Goal: Task Accomplishment & Management: Manage account settings

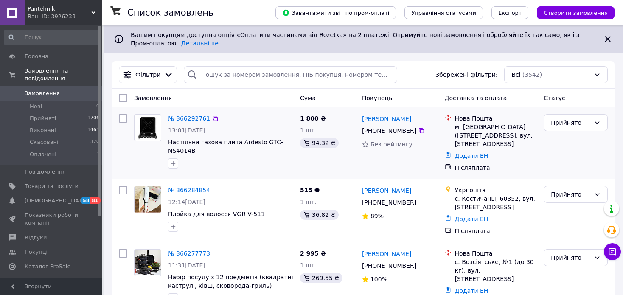
click at [187, 115] on link "№ 366292761" at bounding box center [189, 118] width 42 height 7
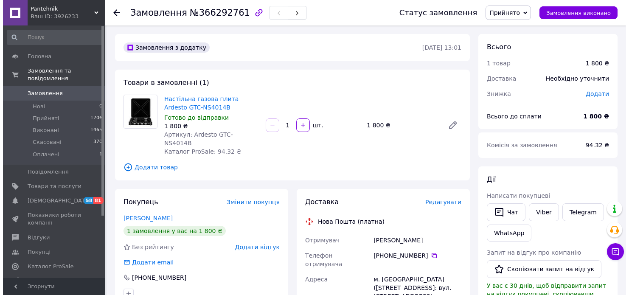
scroll to position [127, 0]
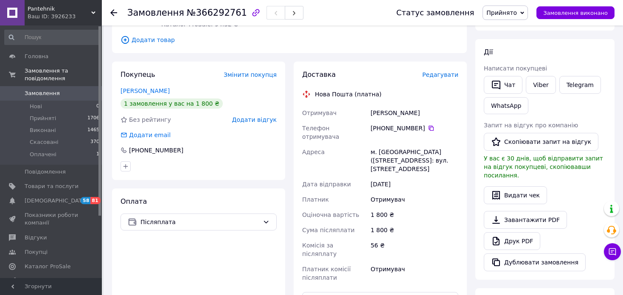
click at [442, 71] on span "Редагувати" at bounding box center [440, 74] width 36 height 7
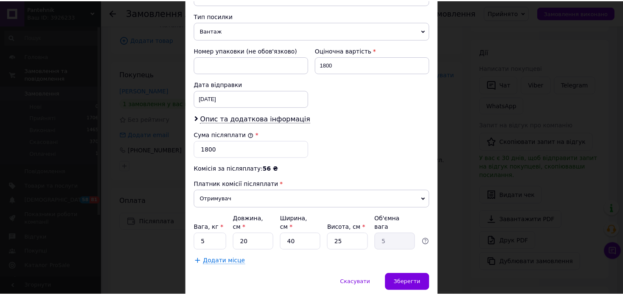
scroll to position [358, 0]
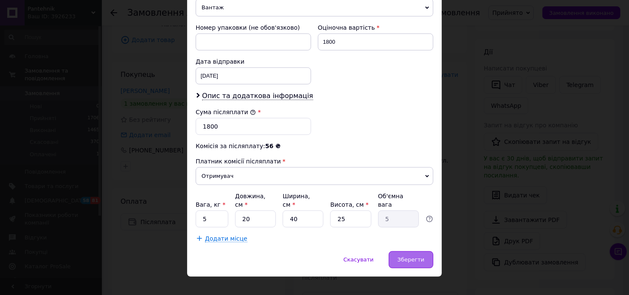
click at [414, 256] on span "Зберегти" at bounding box center [410, 259] width 27 height 6
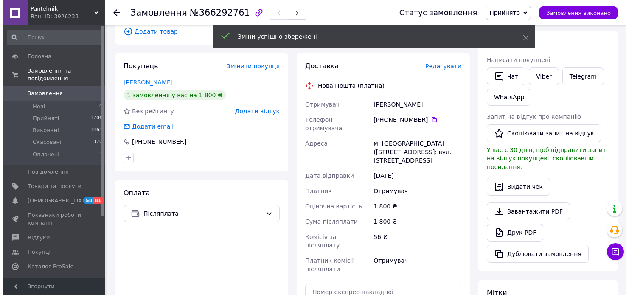
scroll to position [42, 0]
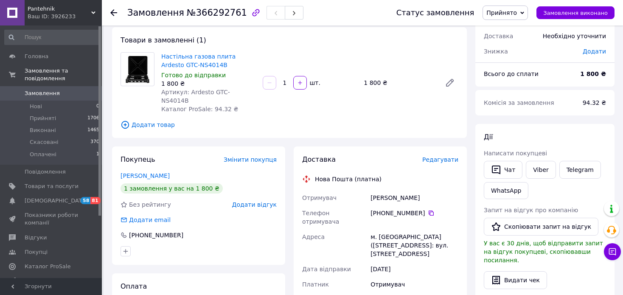
click at [443, 156] on span "Редагувати" at bounding box center [440, 159] width 36 height 7
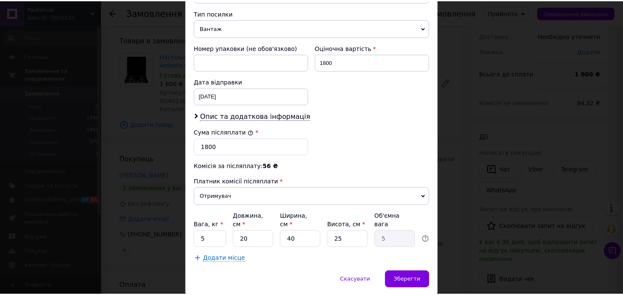
scroll to position [358, 0]
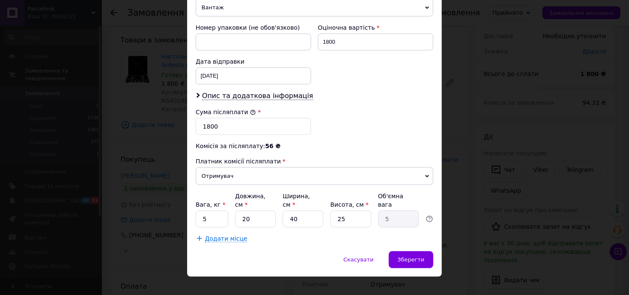
click at [414, 257] on div "Скасувати   Зберегти" at bounding box center [314, 263] width 254 height 25
click at [415, 256] on span "Зберегти" at bounding box center [410, 259] width 27 height 6
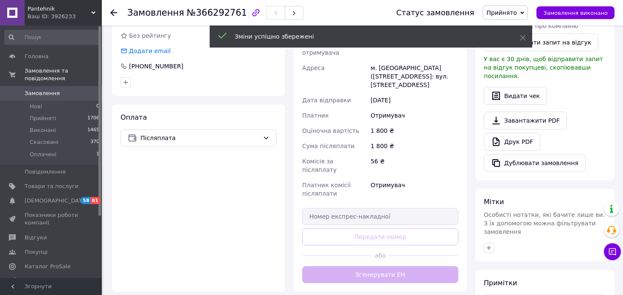
scroll to position [212, 0]
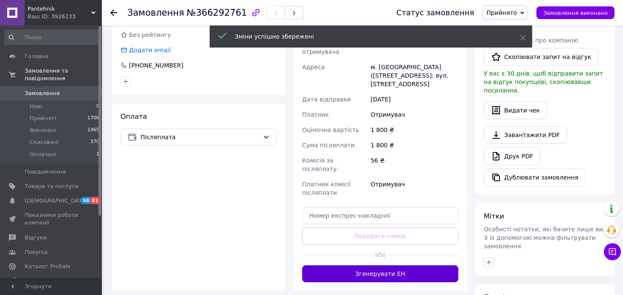
click at [411, 265] on button "Згенерувати ЕН" at bounding box center [380, 273] width 156 height 17
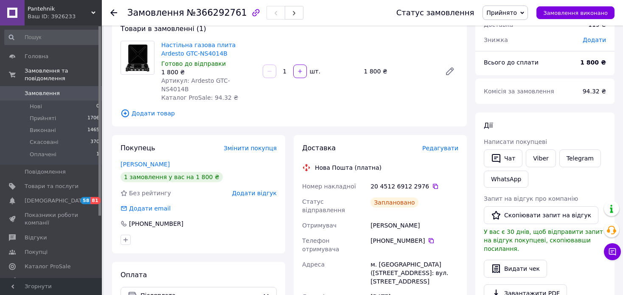
scroll to position [42, 0]
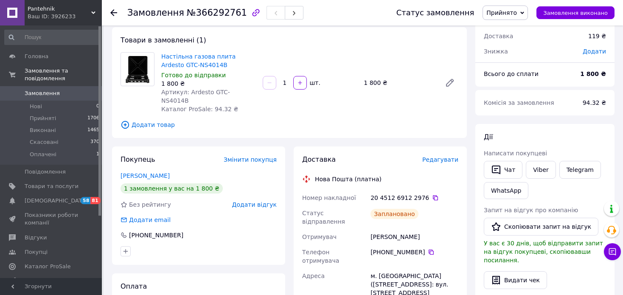
click at [36, 89] on span "Замовлення" at bounding box center [42, 93] width 35 height 8
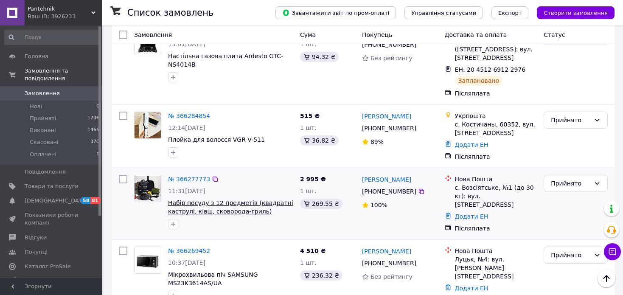
scroll to position [127, 0]
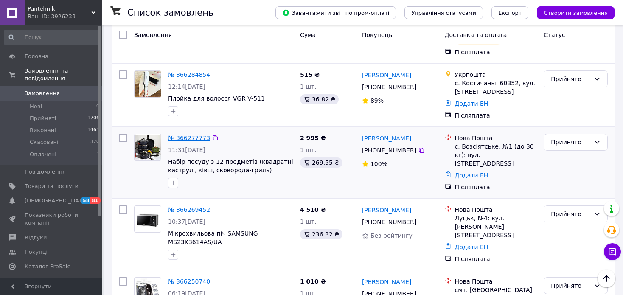
click at [198, 140] on link "№ 366277773" at bounding box center [189, 137] width 42 height 7
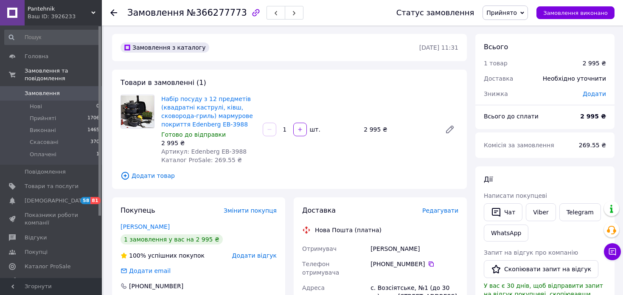
click at [448, 211] on span "Редагувати" at bounding box center [440, 210] width 36 height 7
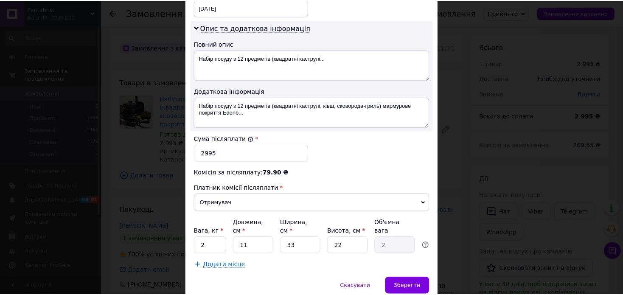
scroll to position [453, 0]
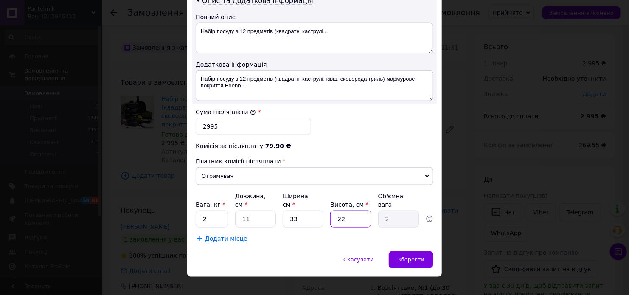
click at [357, 210] on input "22" at bounding box center [350, 218] width 41 height 17
type input "2"
type input "0.18"
type input "3"
type input "0.27"
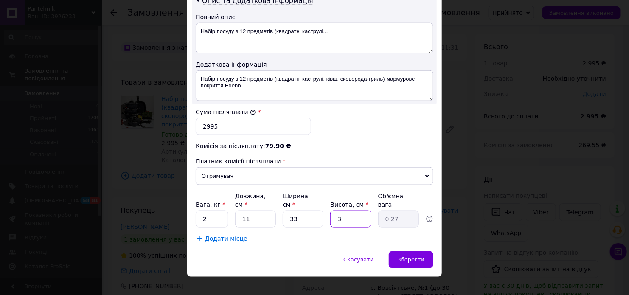
type input "30"
type input "2.72"
type input "30"
click at [315, 212] on input "33" at bounding box center [302, 218] width 41 height 17
type input "3"
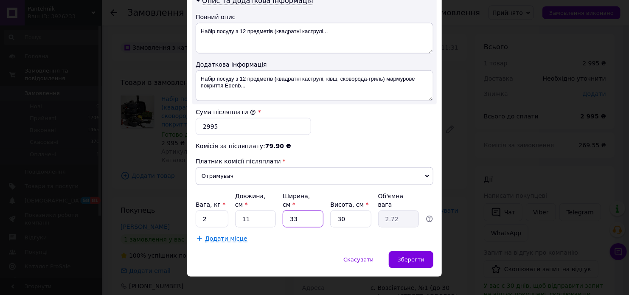
type input "0.25"
type input "2"
type input "0.17"
type input "20"
type input "1.65"
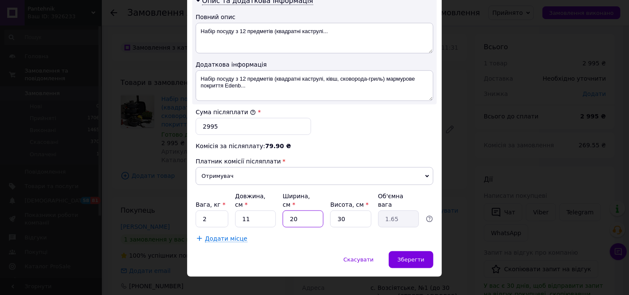
type input "20"
click at [263, 210] on input "11" at bounding box center [255, 218] width 41 height 17
type input "1"
type input "0.15"
type input "3"
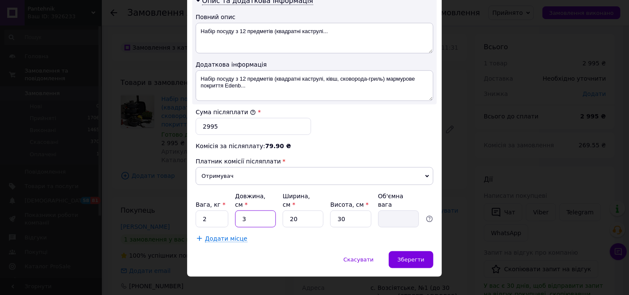
type input "0.45"
type input "30"
type input "4.5"
type input "3"
type input "0.45"
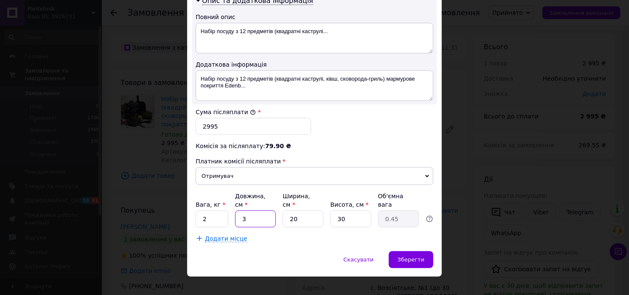
type input "35"
type input "5.25"
type input "35"
click at [303, 210] on input "20" at bounding box center [302, 218] width 41 height 17
type input "2"
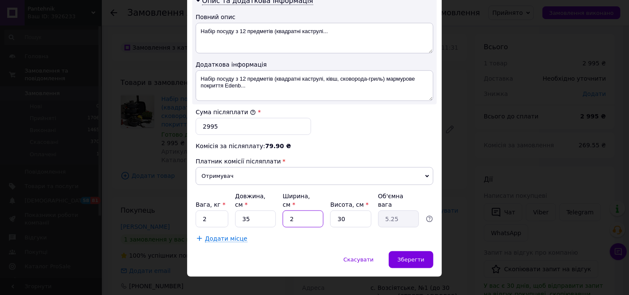
type input "0.53"
type input "3"
type input "0.79"
type input "30"
type input "7.88"
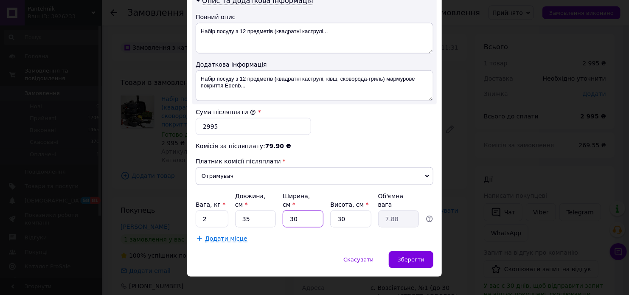
type input "30"
click at [251, 211] on input "35" at bounding box center [255, 218] width 41 height 17
type input "3"
type input "0.68"
type input "30"
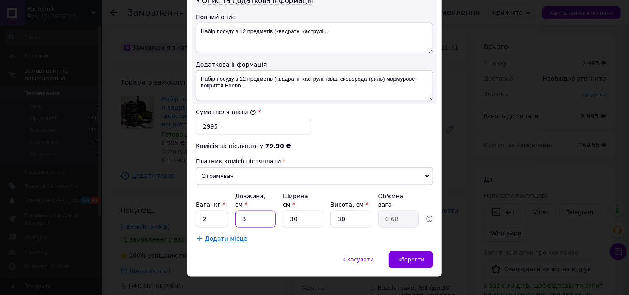
type input "6.75"
type input "30"
click at [405, 256] on span "Зберегти" at bounding box center [410, 259] width 27 height 6
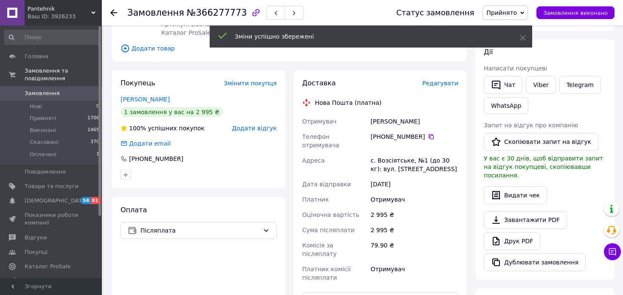
scroll to position [254, 0]
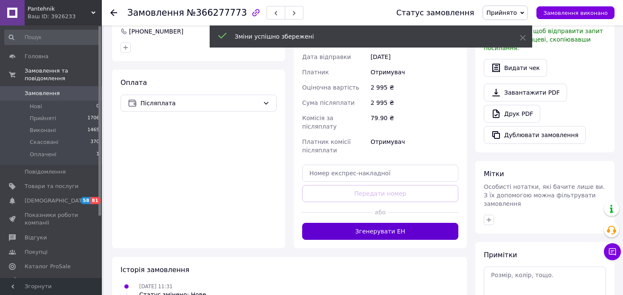
click at [419, 223] on button "Згенерувати ЕН" at bounding box center [380, 231] width 156 height 17
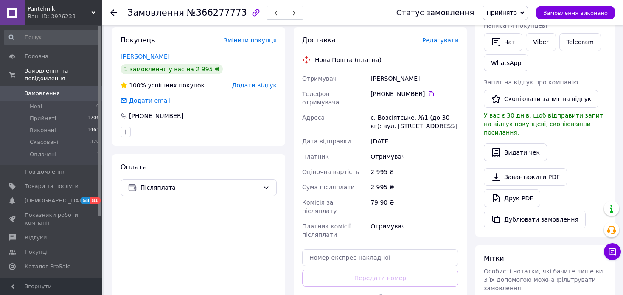
scroll to position [170, 0]
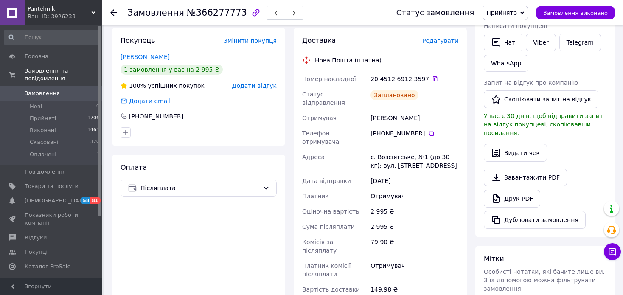
click at [345, 219] on div "Сума післяплати" at bounding box center [334, 226] width 68 height 15
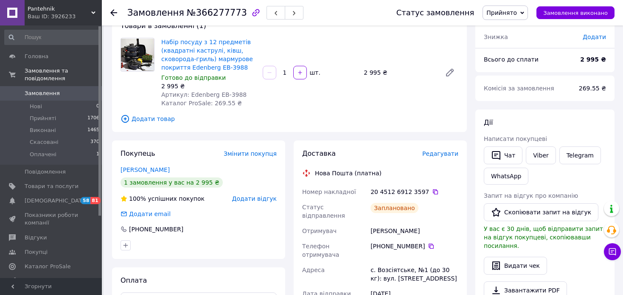
scroll to position [42, 0]
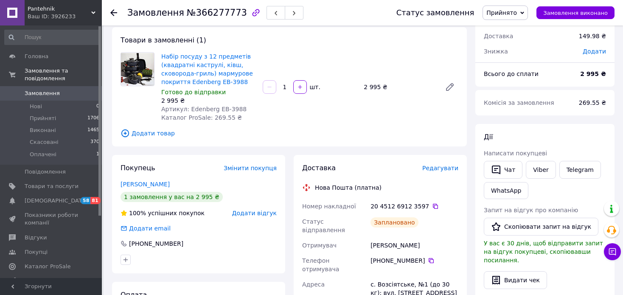
click at [56, 90] on link "Замовлення 0" at bounding box center [52, 93] width 104 height 14
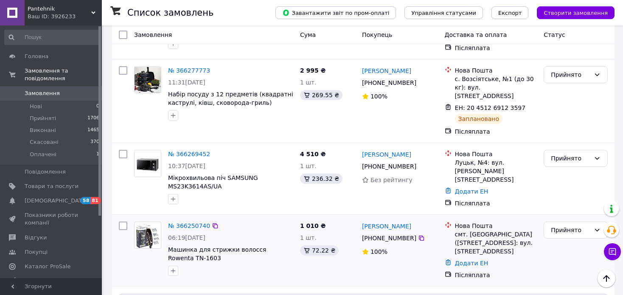
scroll to position [254, 0]
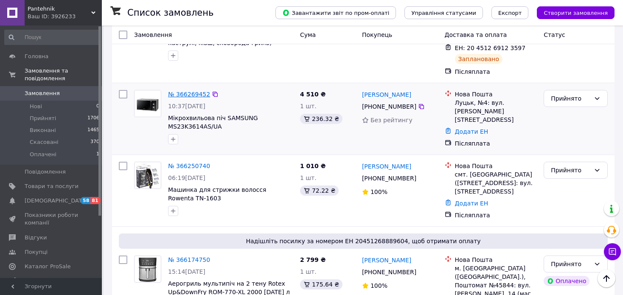
click at [201, 91] on link "№ 366269452" at bounding box center [189, 94] width 42 height 7
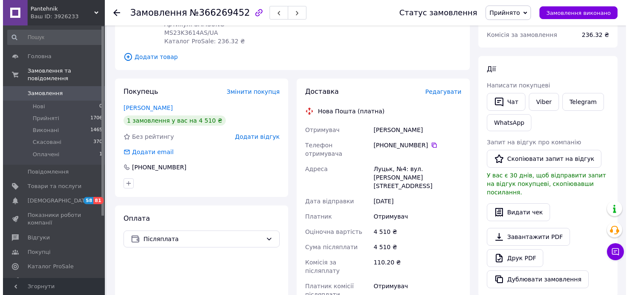
scroll to position [42, 0]
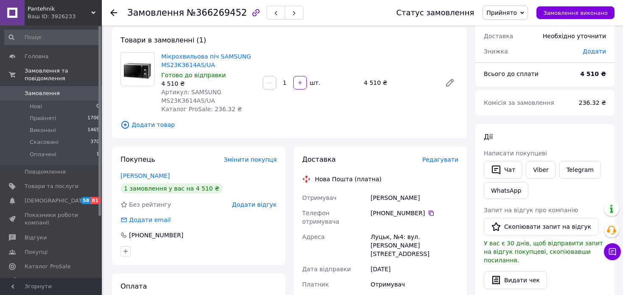
click at [441, 163] on span "Редагувати" at bounding box center [440, 159] width 36 height 7
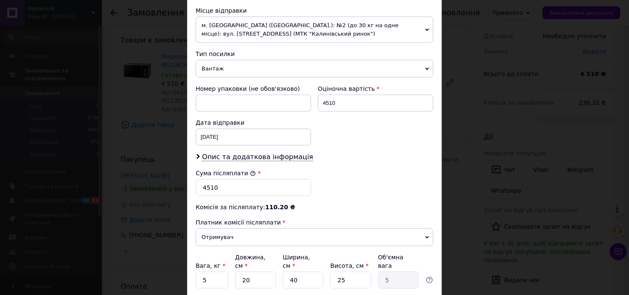
scroll to position [316, 0]
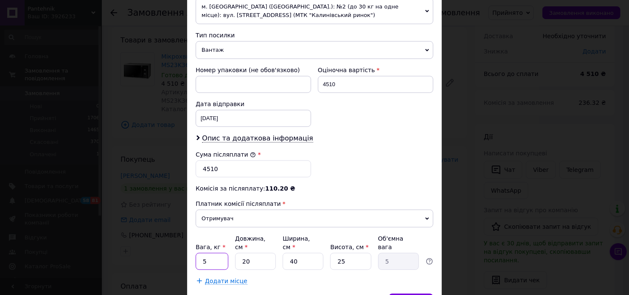
click at [207, 253] on input "5" at bounding box center [212, 261] width 33 height 17
type input "10"
click at [259, 253] on input "20" at bounding box center [255, 261] width 41 height 17
type input "2"
type input "0.5"
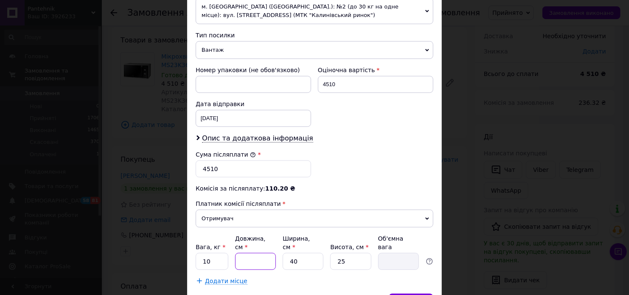
type input "6"
type input "1.5"
click at [307, 253] on input "40" at bounding box center [302, 261] width 41 height 17
click at [261, 253] on input "6" at bounding box center [255, 261] width 41 height 17
type input "60"
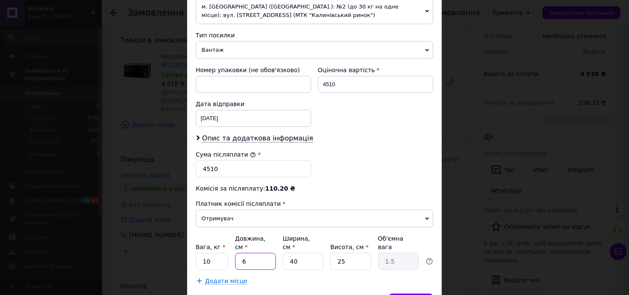
type input "15"
type input "6"
type input "1.5"
type input "4"
type input "1"
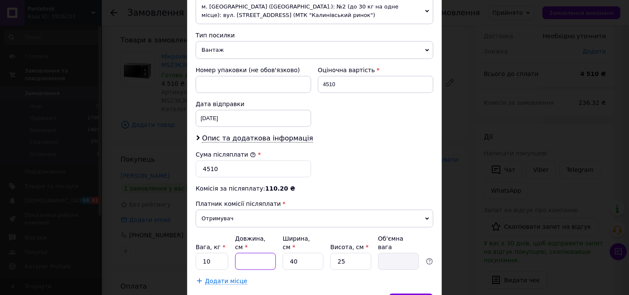
type input "5"
type input "1.25"
type input "50"
type input "12.5"
click at [310, 253] on input "40" at bounding box center [302, 261] width 41 height 17
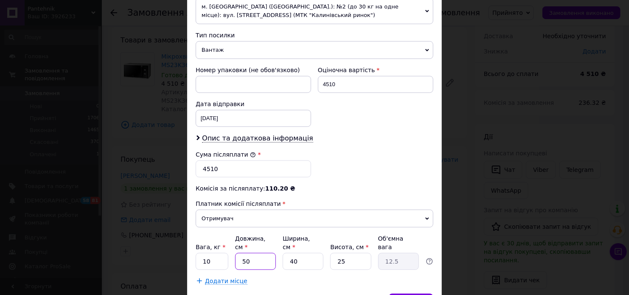
click at [251, 253] on input "50" at bounding box center [255, 261] width 41 height 17
type input "5"
type input "1.25"
type input "4"
type input "1"
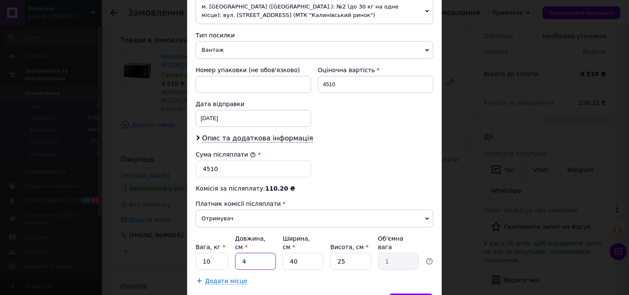
type input "40"
type input "10"
type input "40"
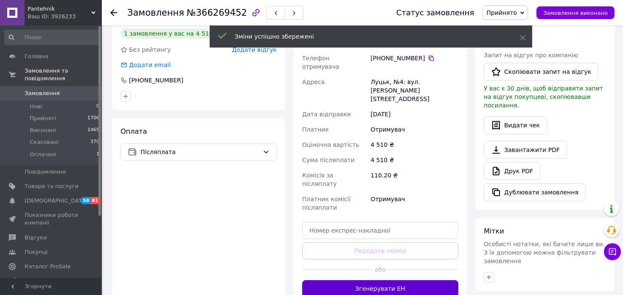
scroll to position [212, 0]
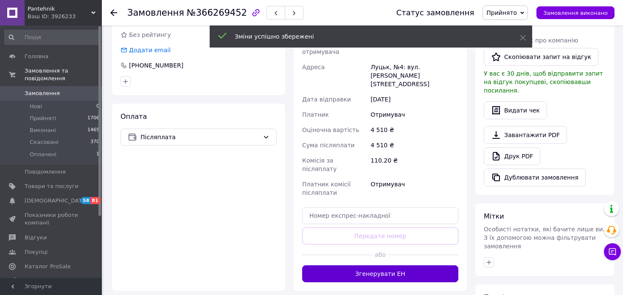
click at [393, 265] on button "Згенерувати ЕН" at bounding box center [380, 273] width 156 height 17
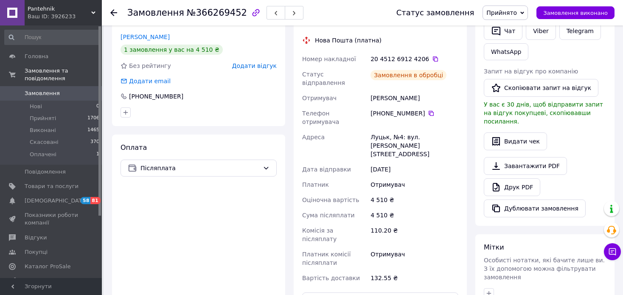
scroll to position [170, 0]
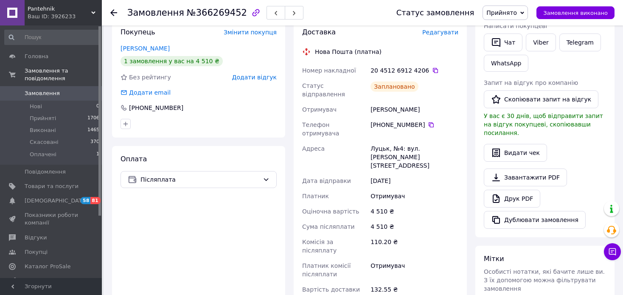
click at [50, 89] on span "Замовлення" at bounding box center [42, 93] width 35 height 8
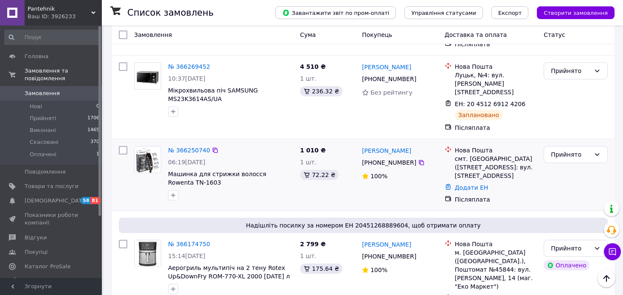
scroll to position [297, 0]
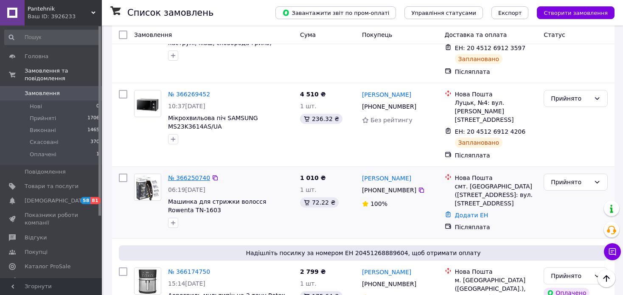
click at [191, 174] on link "№ 366250740" at bounding box center [189, 177] width 42 height 7
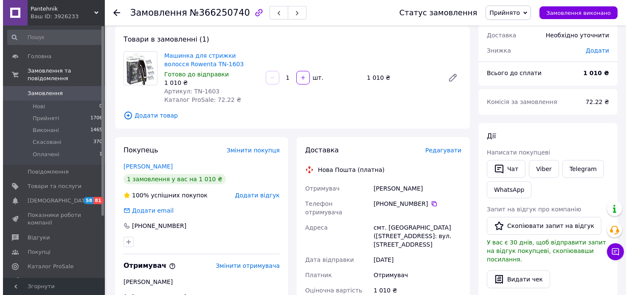
scroll to position [42, 0]
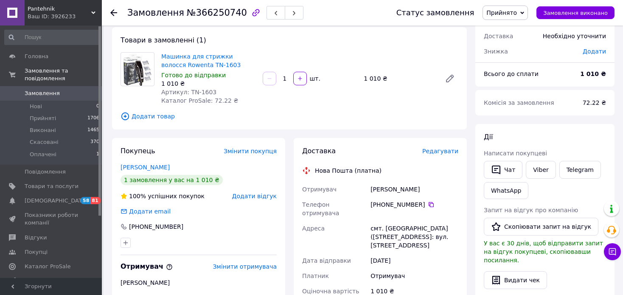
click at [434, 152] on span "Редагувати" at bounding box center [440, 151] width 36 height 7
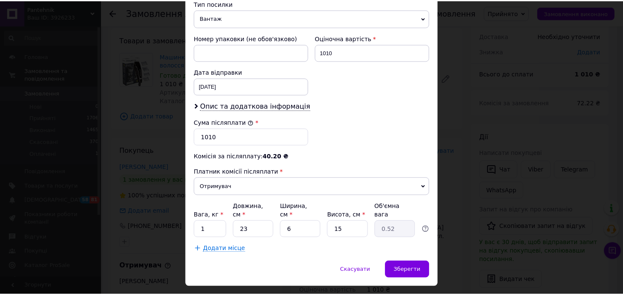
scroll to position [358, 0]
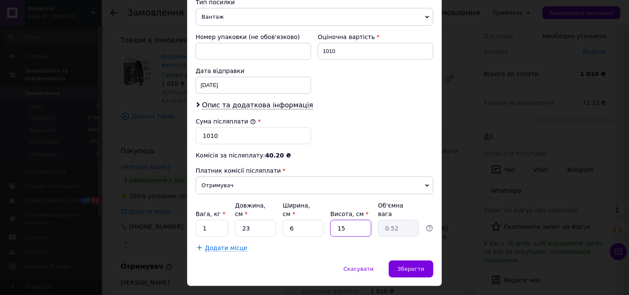
click at [359, 220] on input "15" at bounding box center [350, 228] width 41 height 17
type input "1"
type input "0.1"
type input "2"
type input "0.1"
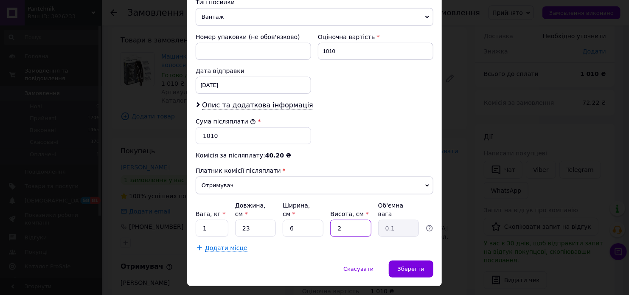
type input "20"
type input "0.69"
type input "20"
click at [403, 265] on span "Зберегти" at bounding box center [410, 268] width 27 height 6
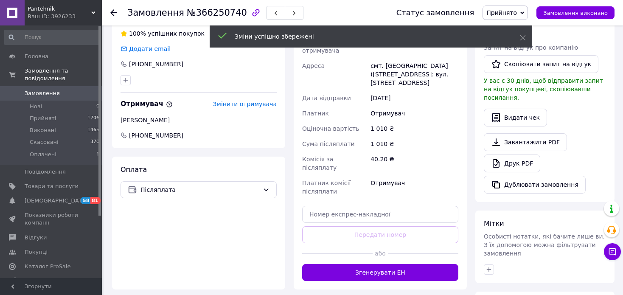
scroll to position [212, 0]
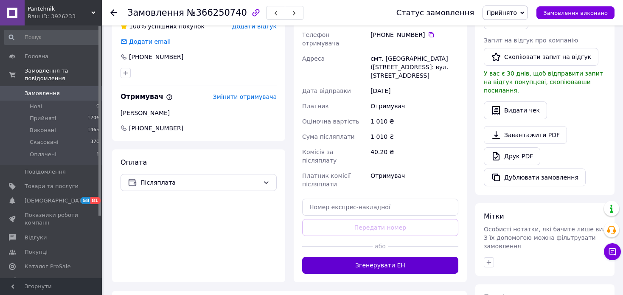
click at [399, 257] on button "Згенерувати ЕН" at bounding box center [380, 265] width 156 height 17
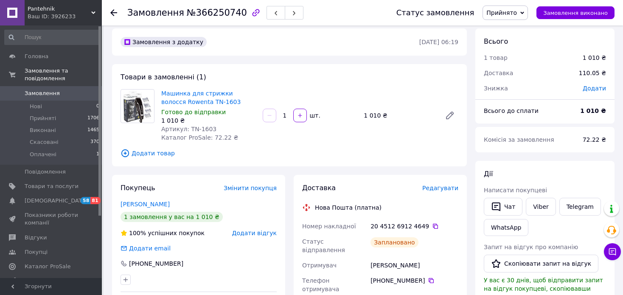
scroll to position [85, 0]
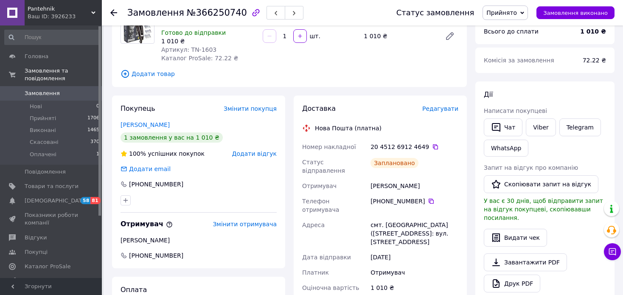
click at [39, 89] on span "Замовлення" at bounding box center [42, 93] width 35 height 8
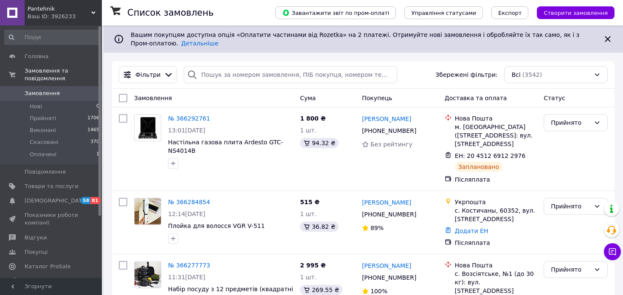
click at [94, 11] on icon at bounding box center [93, 13] width 4 height 4
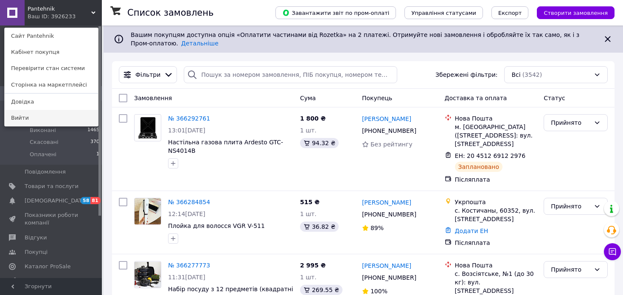
click at [25, 117] on link "Вийти" at bounding box center [51, 118] width 93 height 16
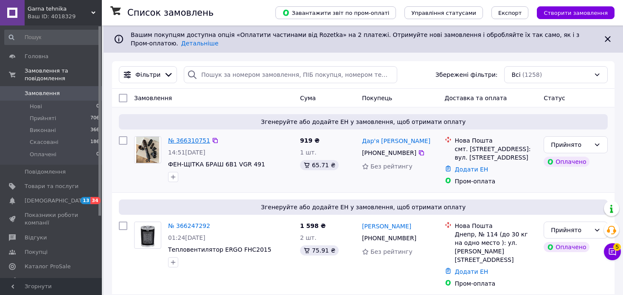
click at [187, 137] on link "№ 366310751" at bounding box center [189, 140] width 42 height 7
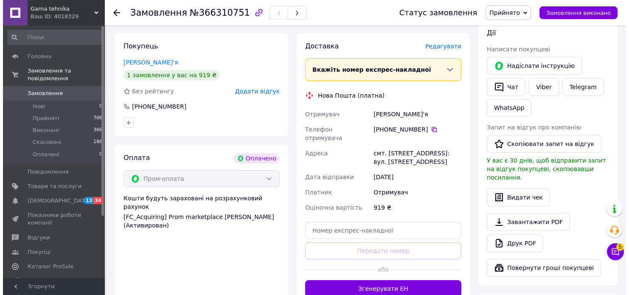
scroll to position [42, 0]
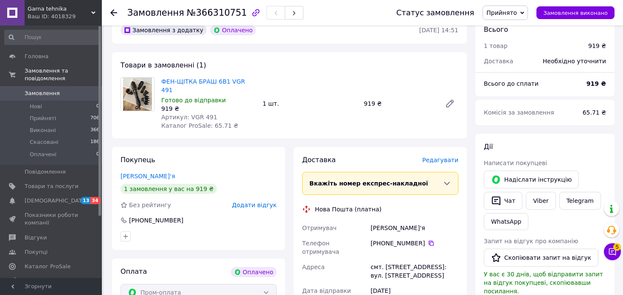
click at [447, 156] on span "Редагувати" at bounding box center [440, 159] width 36 height 7
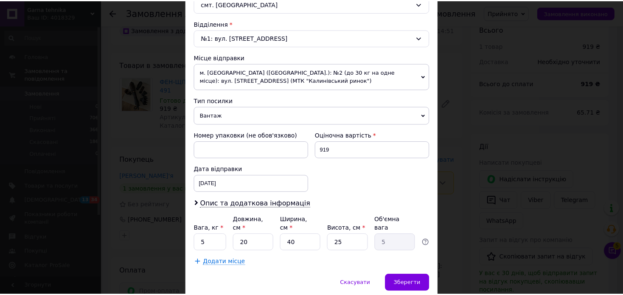
scroll to position [274, 0]
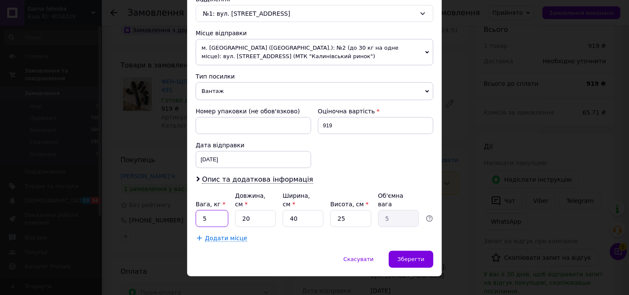
click at [213, 210] on input "5" at bounding box center [212, 218] width 33 height 17
type input "1"
click at [259, 210] on input "20" at bounding box center [255, 218] width 41 height 17
type input "2"
type input "0.5"
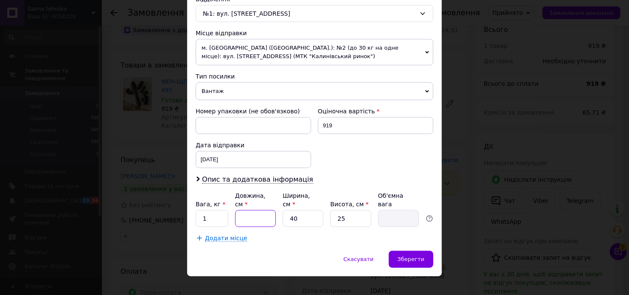
type input "1"
type input "0.25"
type input "15"
type input "3.75"
type input "15"
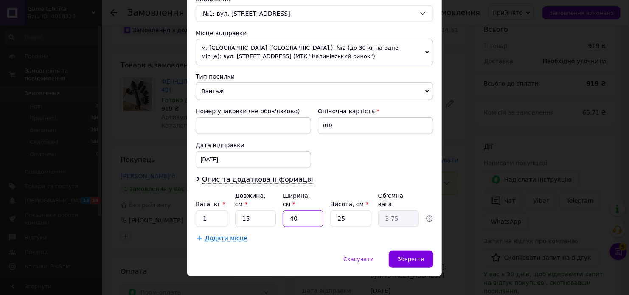
click at [287, 210] on input "40" at bounding box center [302, 218] width 41 height 17
click at [297, 210] on input "40" at bounding box center [302, 218] width 41 height 17
type input "4"
type input "0.38"
type input "3"
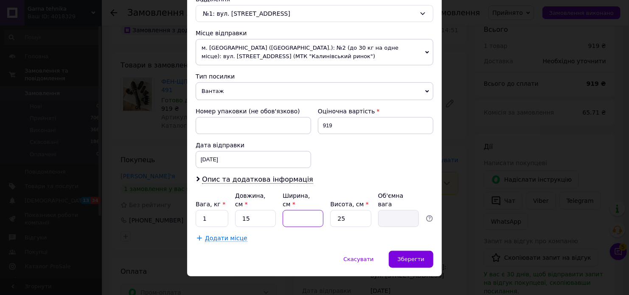
type input "0.28"
type input "30"
type input "2.81"
type input "30"
click at [349, 216] on input "25" at bounding box center [350, 218] width 41 height 17
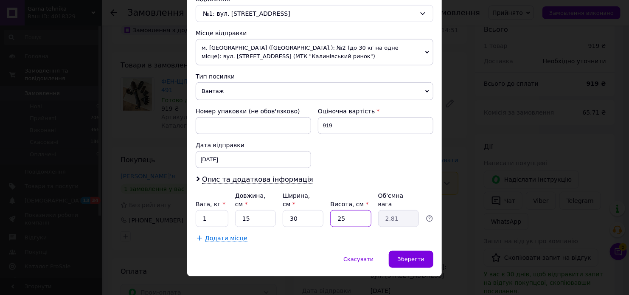
type input "2"
type input "0.23"
type input "1"
type input "0.11"
type input "15"
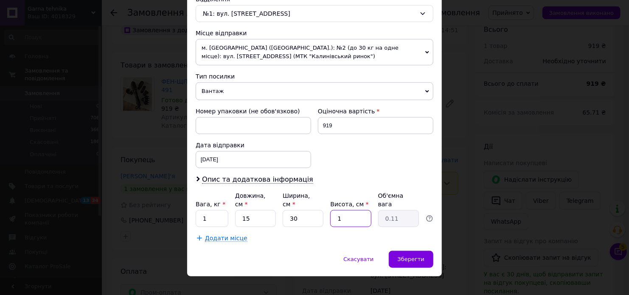
type input "1.69"
type input "15"
click at [407, 256] on span "Зберегти" at bounding box center [410, 259] width 27 height 6
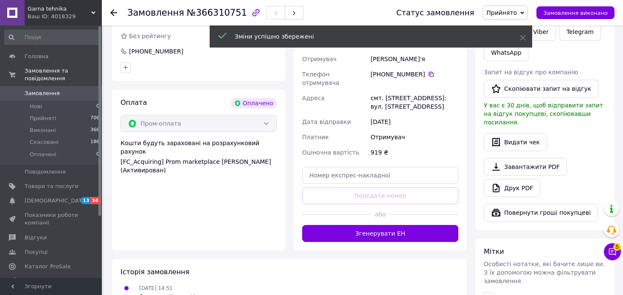
scroll to position [212, 0]
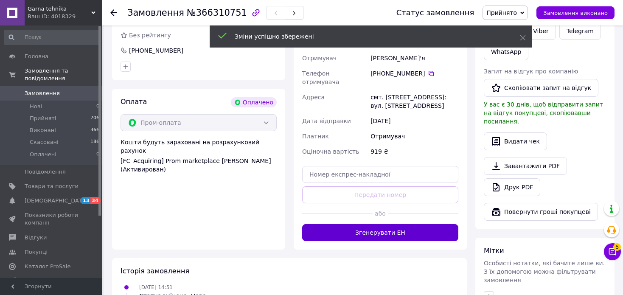
click at [410, 224] on button "Згенерувати ЕН" at bounding box center [380, 232] width 156 height 17
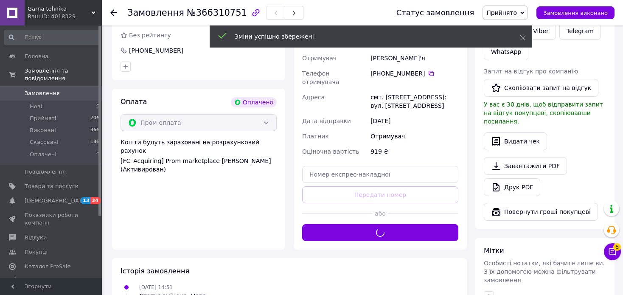
click at [409, 214] on div "Доставка Редагувати Вкажіть номер експрес-накладної Обов'язково введіть номер е…" at bounding box center [380, 113] width 156 height 255
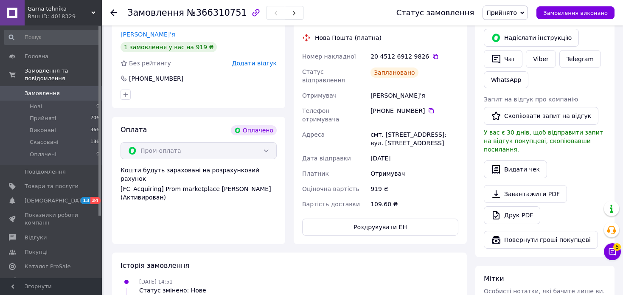
scroll to position [170, 0]
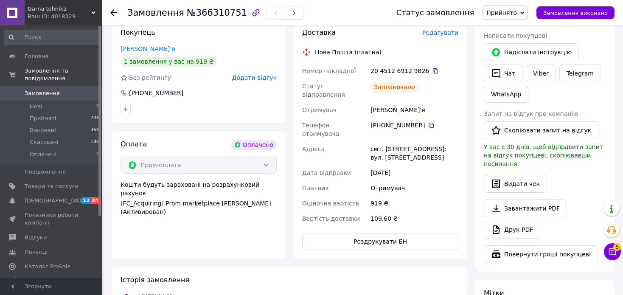
click at [44, 89] on span "Замовлення" at bounding box center [42, 93] width 35 height 8
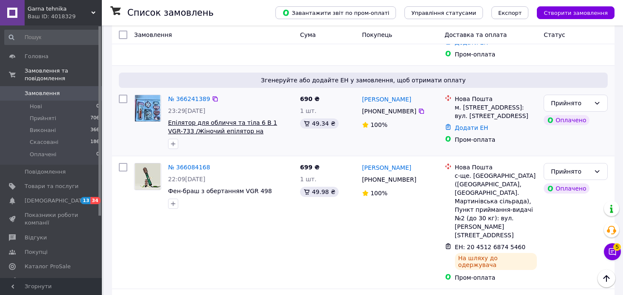
scroll to position [254, 0]
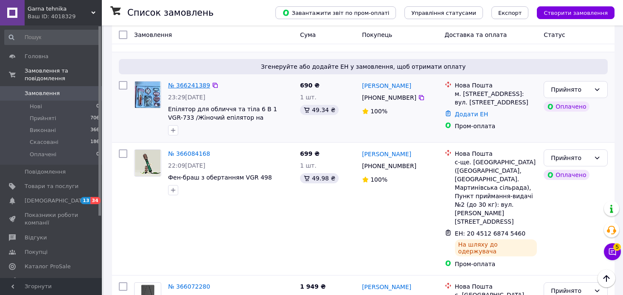
click at [194, 82] on link "№ 366241389" at bounding box center [189, 85] width 42 height 7
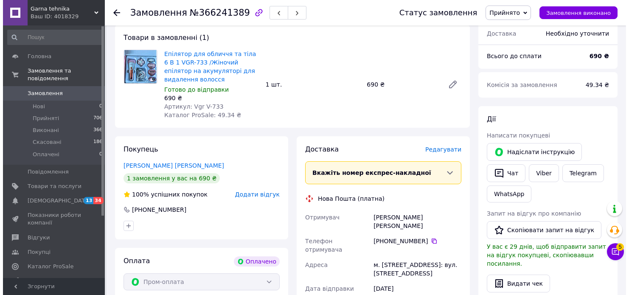
scroll to position [85, 0]
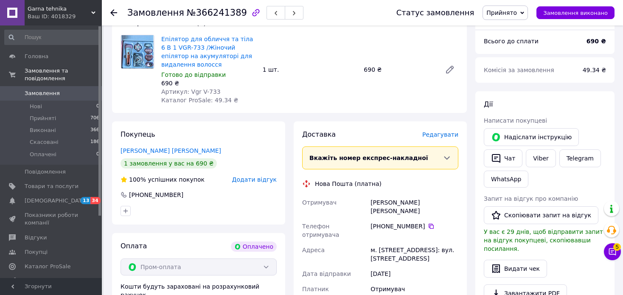
click at [450, 134] on span "Редагувати" at bounding box center [440, 134] width 36 height 7
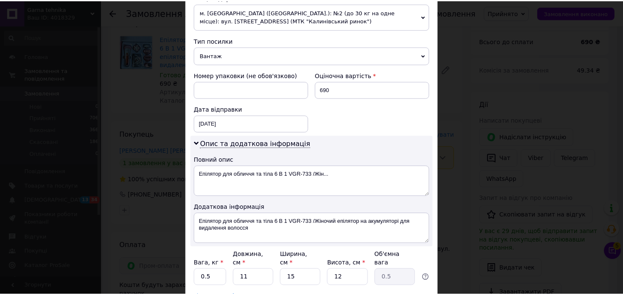
scroll to position [369, 0]
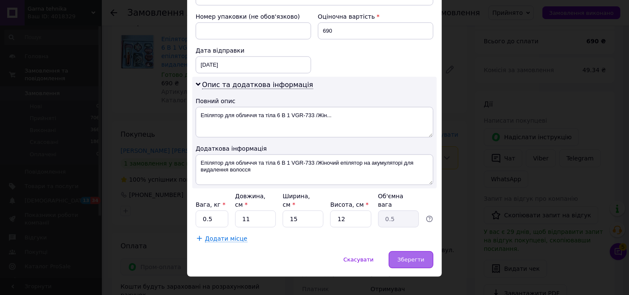
click at [403, 251] on div "Зберегти" at bounding box center [410, 259] width 45 height 17
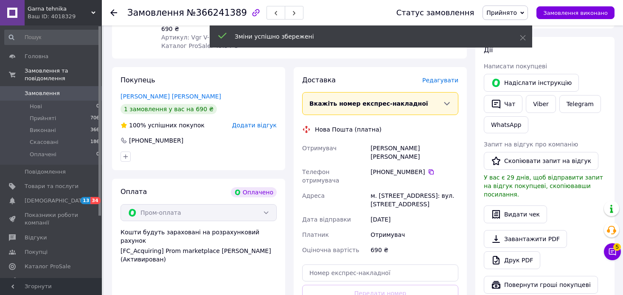
scroll to position [170, 0]
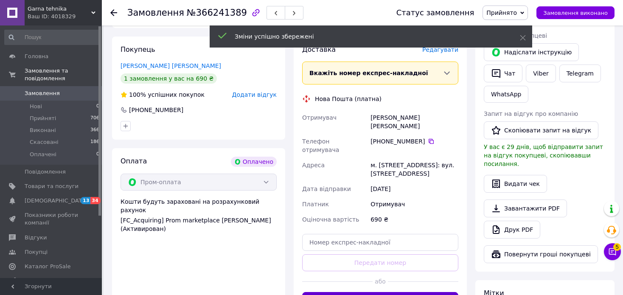
click at [400, 292] on button "Згенерувати ЕН" at bounding box center [380, 300] width 156 height 17
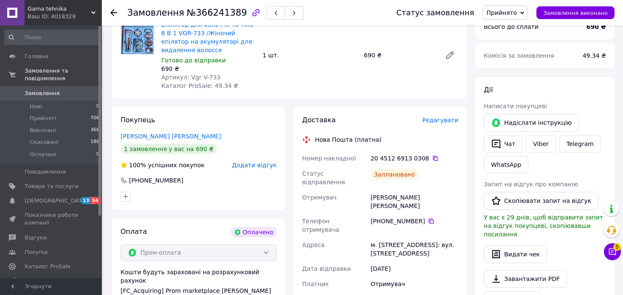
scroll to position [85, 0]
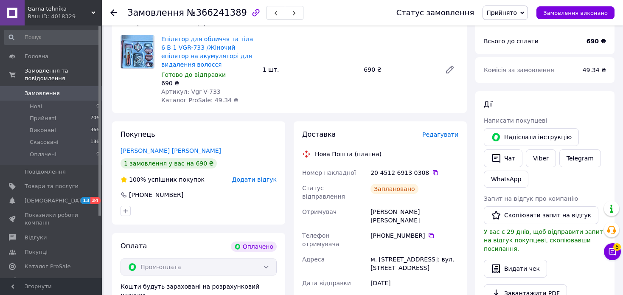
click at [50, 89] on span "Замовлення" at bounding box center [42, 93] width 35 height 8
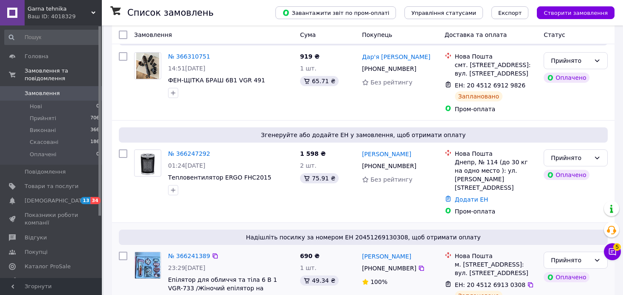
scroll to position [85, 0]
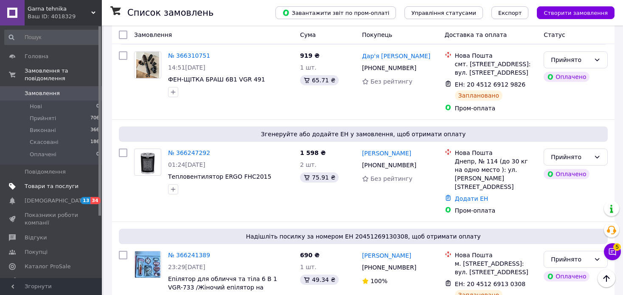
click at [40, 182] on span "Товари та послуги" at bounding box center [52, 186] width 54 height 8
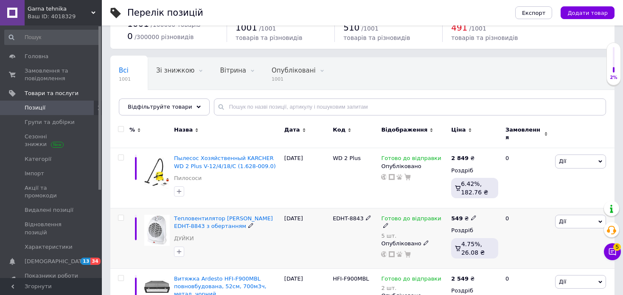
scroll to position [42, 0]
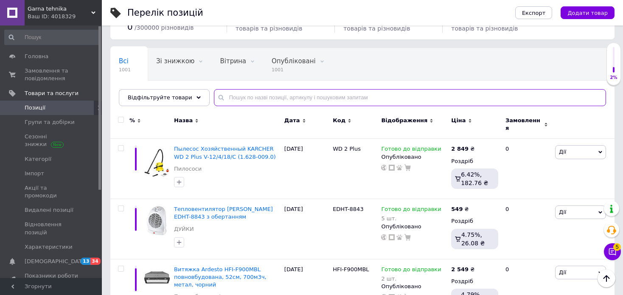
click at [235, 96] on input "text" at bounding box center [410, 97] width 392 height 17
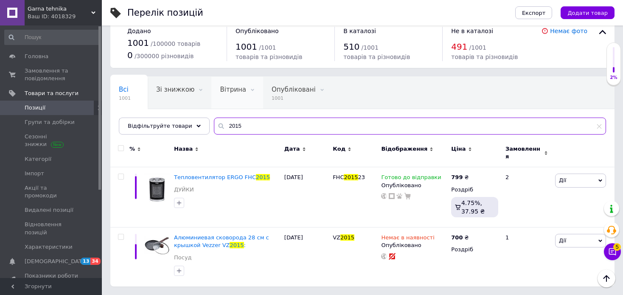
scroll to position [8, 0]
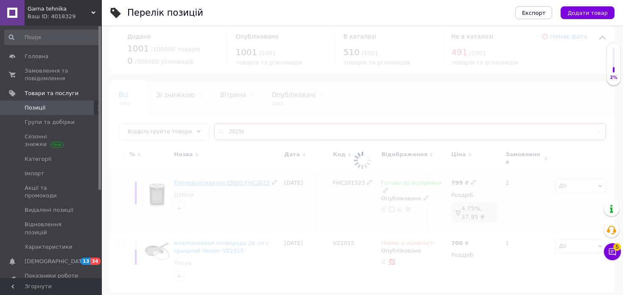
scroll to position [42, 0]
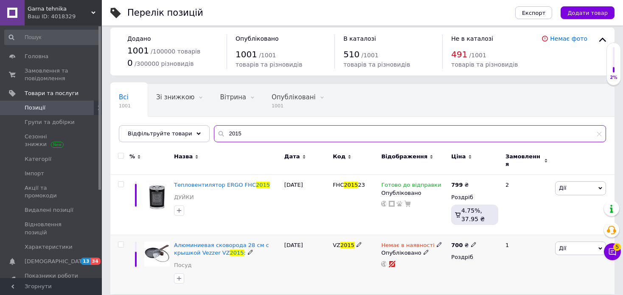
scroll to position [8, 0]
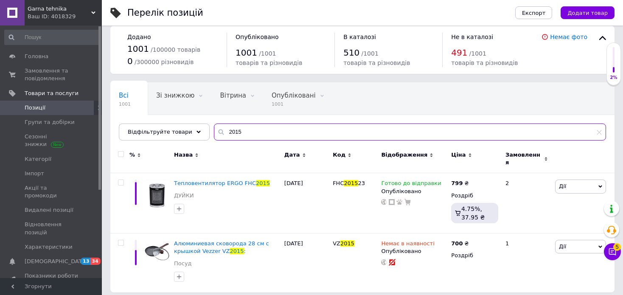
type input "2015"
click at [43, 108] on span "Позиції" at bounding box center [35, 108] width 21 height 8
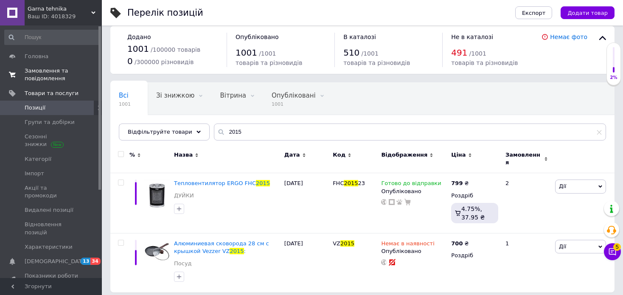
click at [49, 75] on span "Замовлення та повідомлення" at bounding box center [52, 74] width 54 height 15
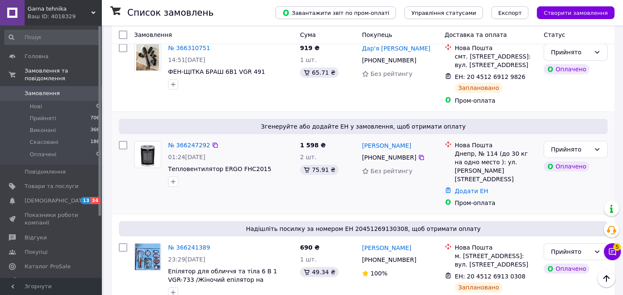
scroll to position [85, 0]
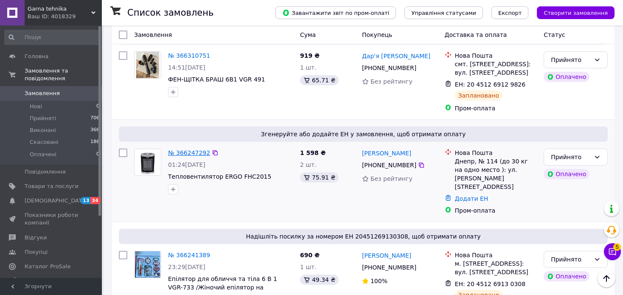
click at [198, 149] on link "№ 366247292" at bounding box center [189, 152] width 42 height 7
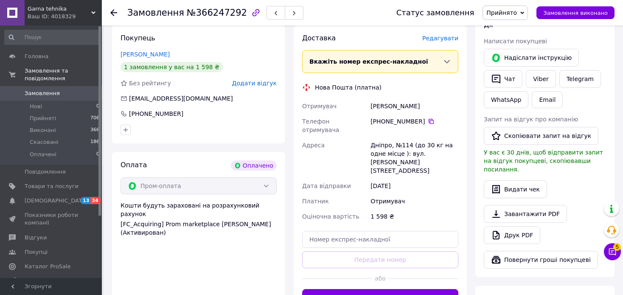
scroll to position [170, 0]
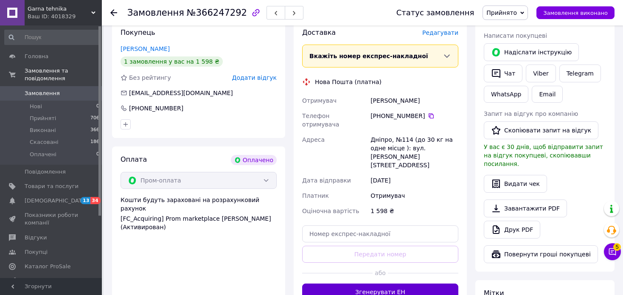
click at [400, 283] on button "Згенерувати ЕН" at bounding box center [380, 291] width 156 height 17
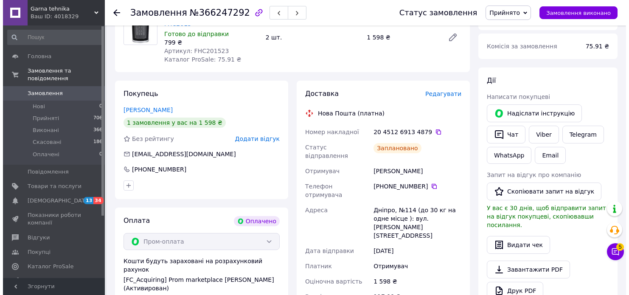
scroll to position [85, 0]
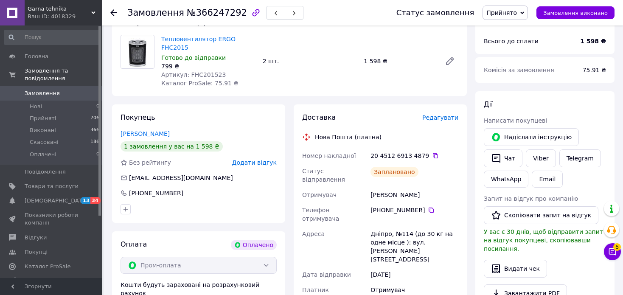
click at [445, 114] on span "Редагувати" at bounding box center [440, 117] width 36 height 7
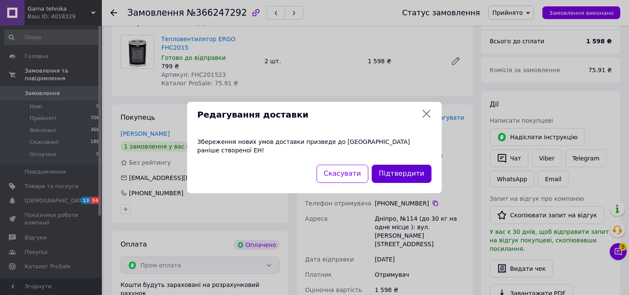
click at [410, 173] on button "Підтвердити" at bounding box center [402, 174] width 60 height 18
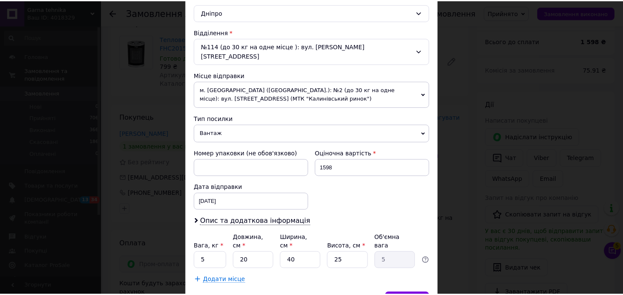
scroll to position [274, 0]
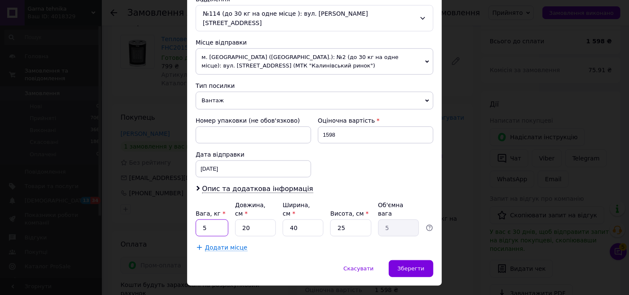
click at [220, 219] on input "5" at bounding box center [212, 227] width 33 height 17
click at [406, 265] on span "Зберегти" at bounding box center [410, 268] width 27 height 6
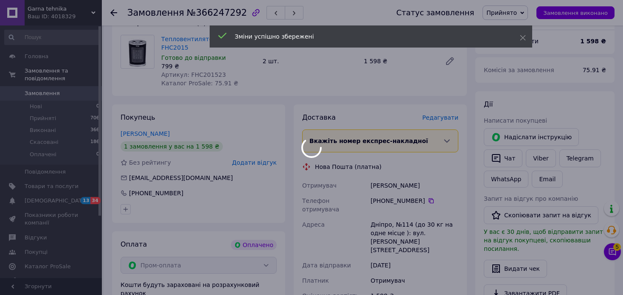
scroll to position [254, 0]
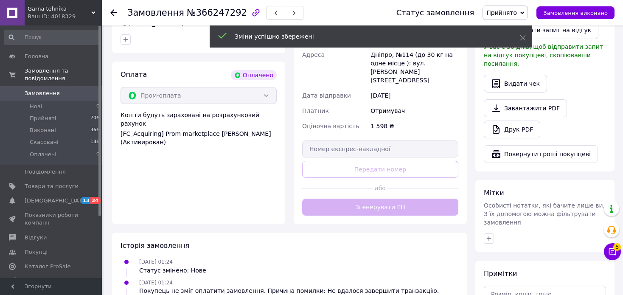
click at [402, 198] on button "Згенерувати ЕН" at bounding box center [380, 206] width 156 height 17
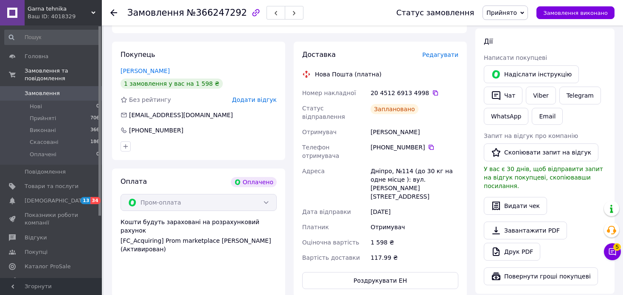
scroll to position [127, 0]
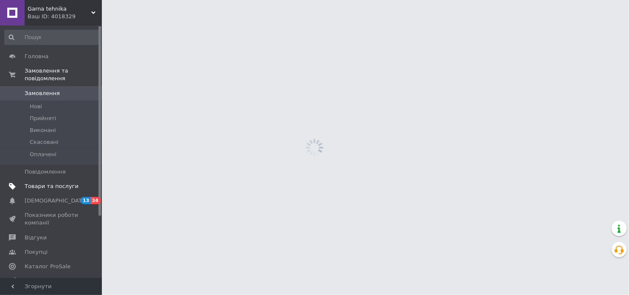
click at [54, 182] on span "Товари та послуги" at bounding box center [52, 186] width 54 height 8
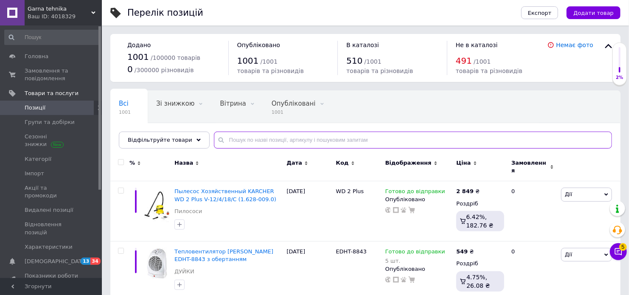
click at [229, 140] on input "text" at bounding box center [413, 139] width 398 height 17
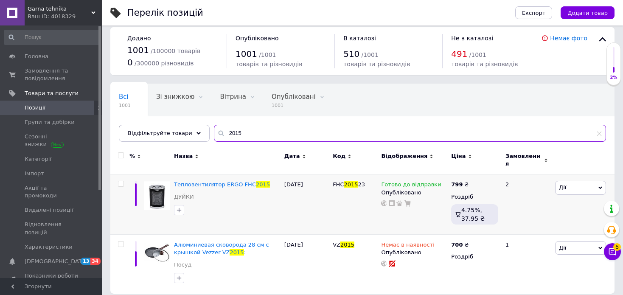
scroll to position [8, 0]
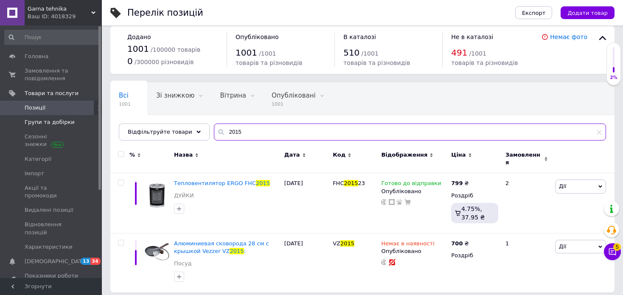
type input "2015"
click at [50, 124] on span "Групи та добірки" at bounding box center [50, 122] width 50 height 8
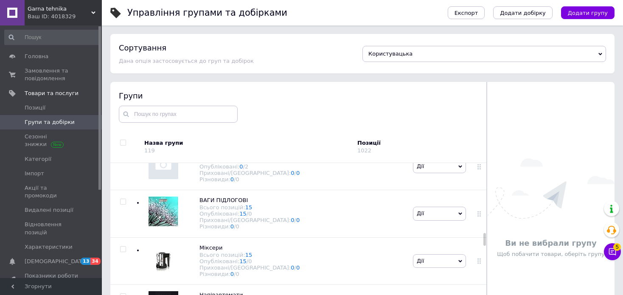
scroll to position [1951, 0]
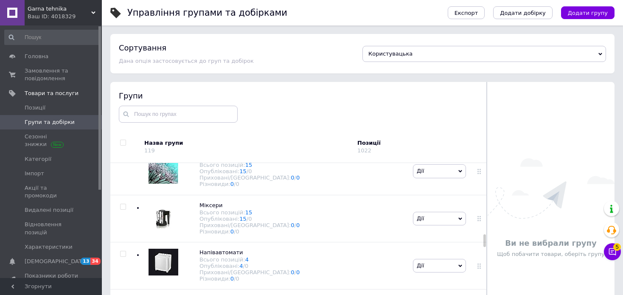
click at [215, 67] on span "Обігрівачі" at bounding box center [213, 63] width 28 height 6
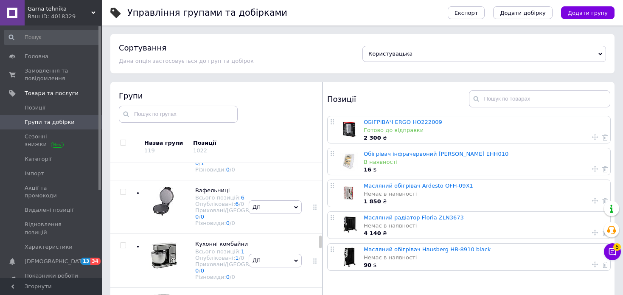
scroll to position [3064, 0]
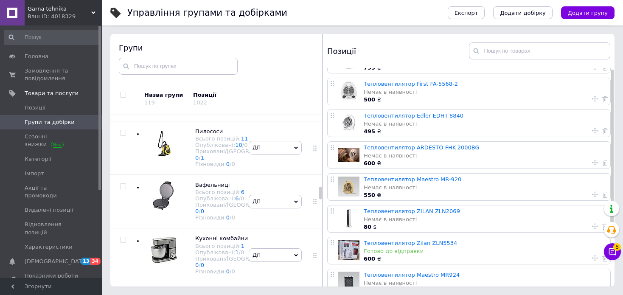
scroll to position [0, 0]
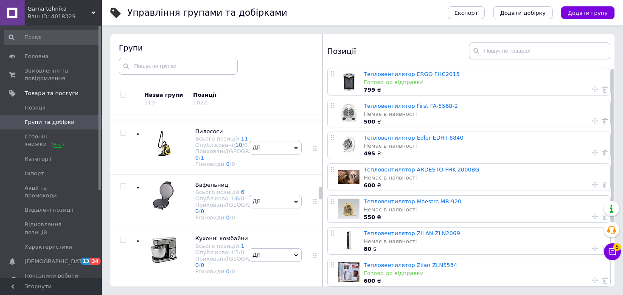
drag, startPoint x: 613, startPoint y: 94, endPoint x: 628, endPoint y: 32, distance: 63.8
click at [623, 32] on html "Garna tehnika Ваш ID: 4018329 Сайт Garna tehnika Кабінет покупця Перевірити ста…" at bounding box center [311, 123] width 623 height 343
click at [193, 64] on input "text" at bounding box center [178, 66] width 119 height 17
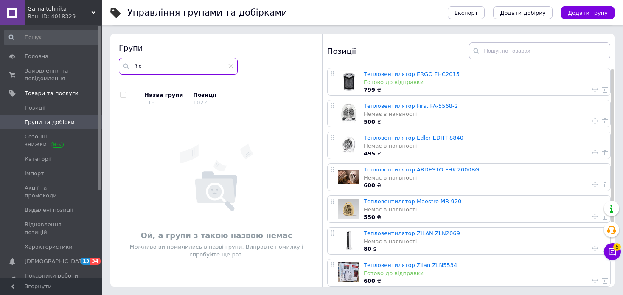
type input "fhc"
click at [91, 13] on icon at bounding box center [93, 13] width 4 height 4
